Goal: Communication & Community: Answer question/provide support

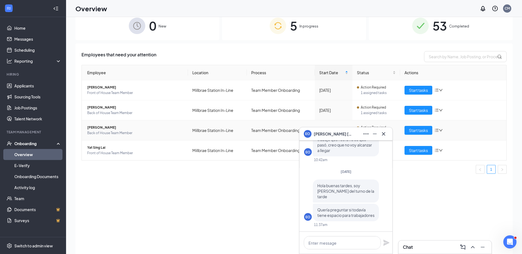
scroll to position [25, 0]
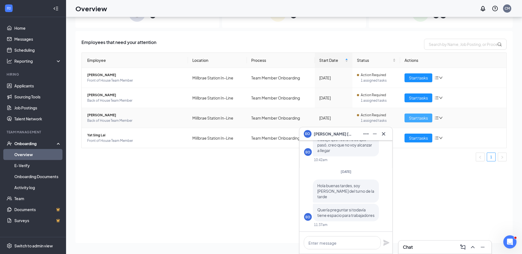
click at [422, 119] on span "Start tasks" at bounding box center [418, 118] width 19 height 6
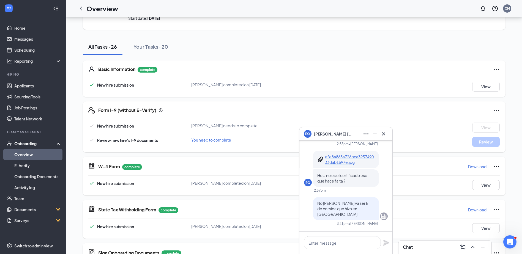
scroll to position [28, 0]
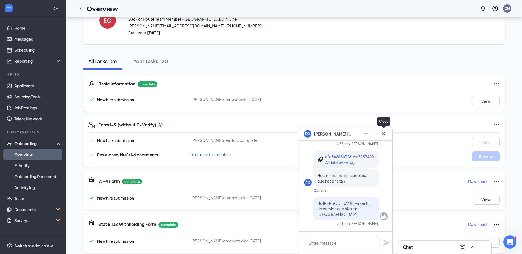
click at [384, 135] on icon "Cross" at bounding box center [383, 134] width 7 height 7
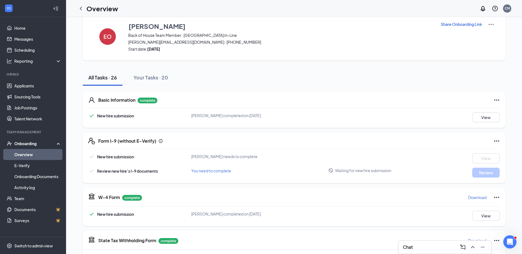
scroll to position [0, 0]
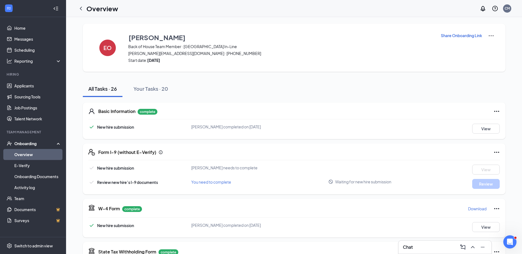
click at [475, 39] on div "Share Onboarding Link" at bounding box center [467, 47] width 54 height 31
click at [473, 34] on p "Share Onboarding Link" at bounding box center [461, 36] width 41 height 6
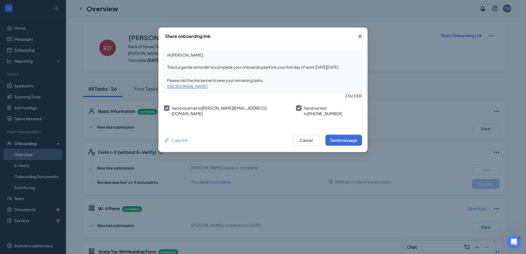
drag, startPoint x: 348, startPoint y: 67, endPoint x: 166, endPoint y: 68, distance: 181.8
click at [166, 68] on textarea "Hi [PERSON_NAME], This is a gentle reminder to complete your onboarding before …" at bounding box center [262, 61] width 197 height 20
click at [342, 135] on button "Send message" at bounding box center [343, 140] width 37 height 11
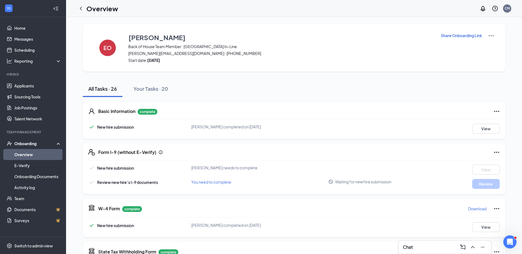
click at [236, 88] on div "All Tasks · 26 Your Tasks · 20" at bounding box center [294, 89] width 422 height 17
click at [432, 251] on div "Chat" at bounding box center [445, 247] width 84 height 9
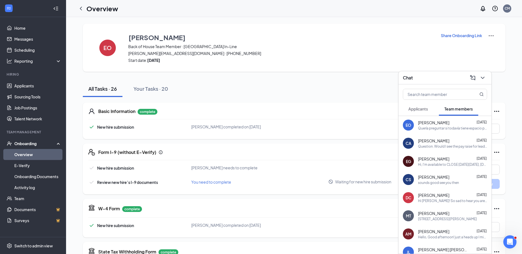
click at [451, 128] on div "Quería preguntar si todavía tiene espacio para trabajadores" at bounding box center [452, 128] width 69 height 5
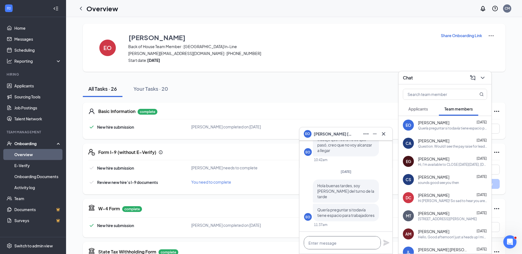
click at [355, 246] on textarea at bounding box center [342, 242] width 77 height 13
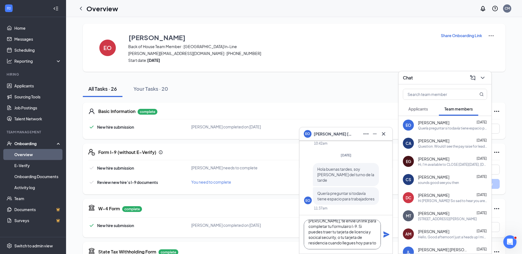
scroll to position [11, 0]
type textarea "[PERSON_NAME], te envie un link para completar tu formulairo I-9. Si puedes tra…"
click at [386, 234] on icon "Plane" at bounding box center [386, 235] width 6 height 6
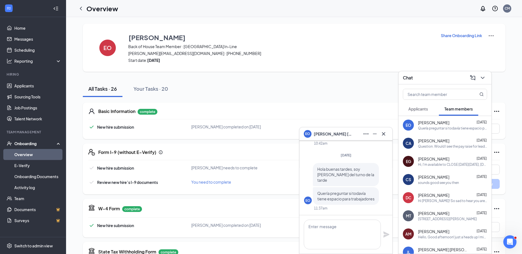
scroll to position [0, 0]
